Goal: Task Accomplishment & Management: Manage account settings

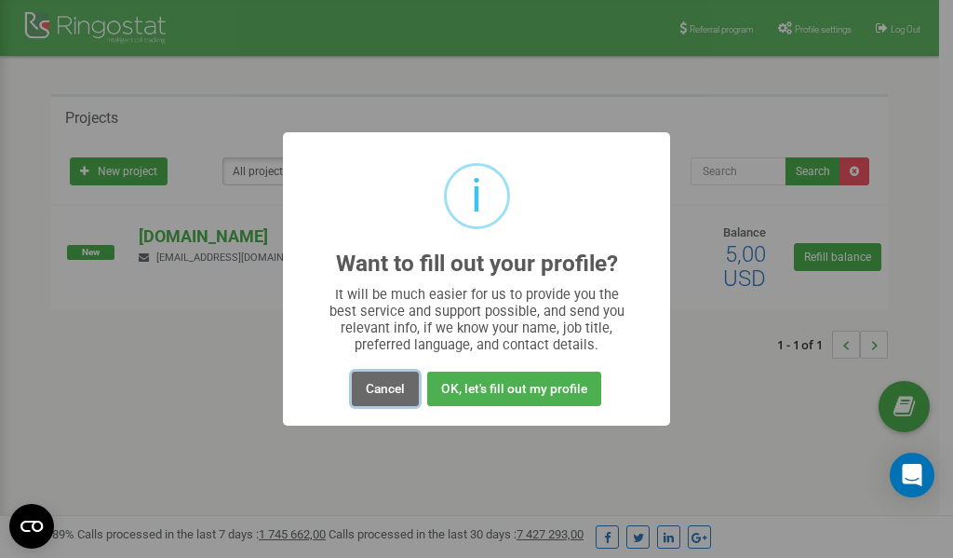
click at [394, 385] on button "Cancel" at bounding box center [385, 388] width 67 height 34
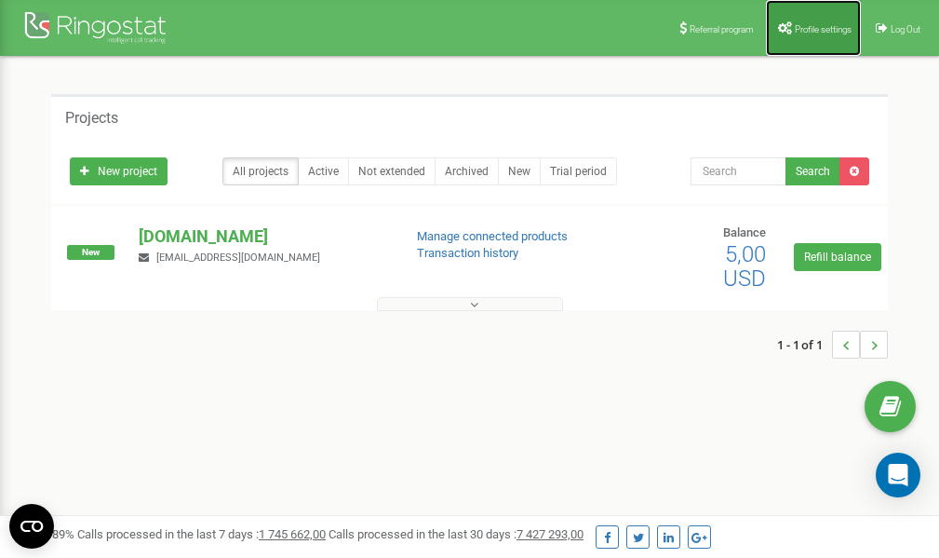
click at [804, 31] on span "Profile settings" at bounding box center [823, 29] width 57 height 10
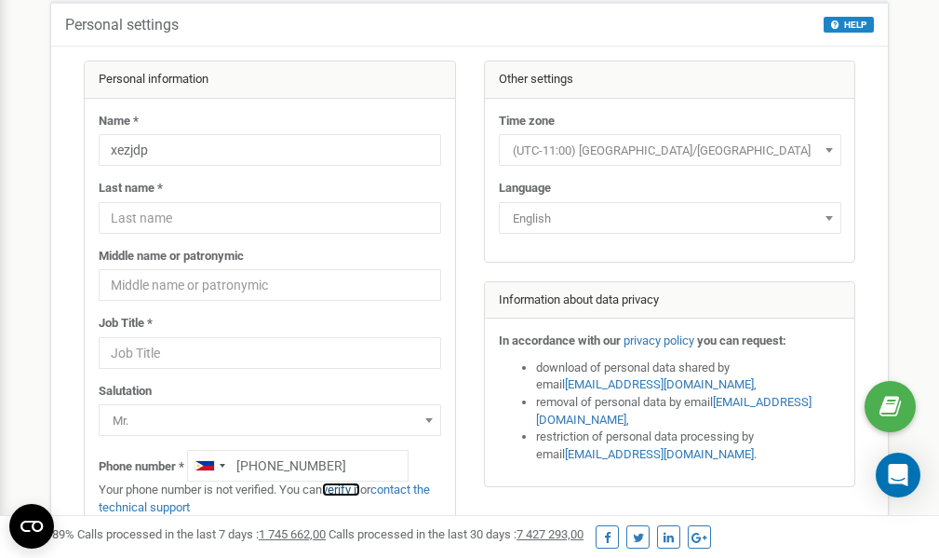
click at [356, 488] on link "verify it" at bounding box center [341, 489] width 38 height 14
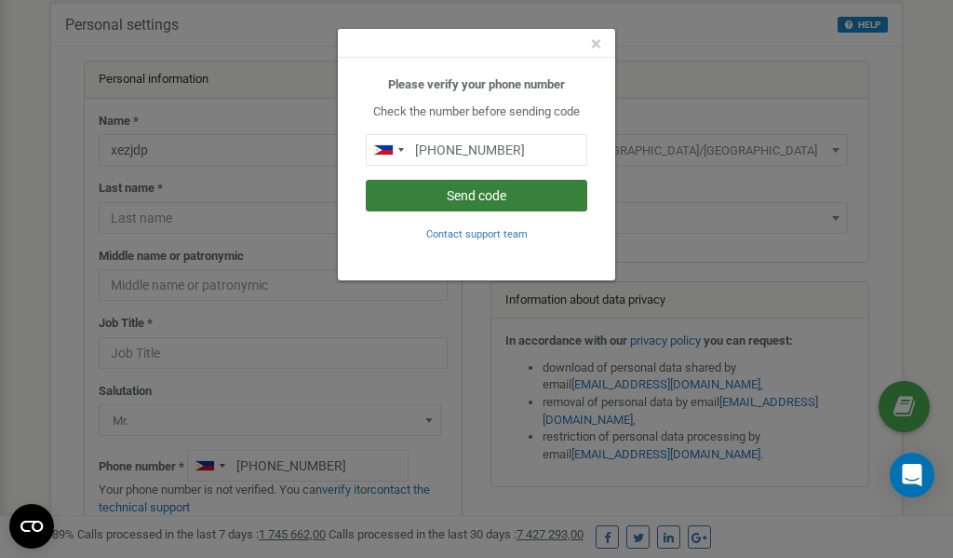
click at [462, 195] on button "Send code" at bounding box center [477, 196] width 222 height 32
